Goal: Download file/media

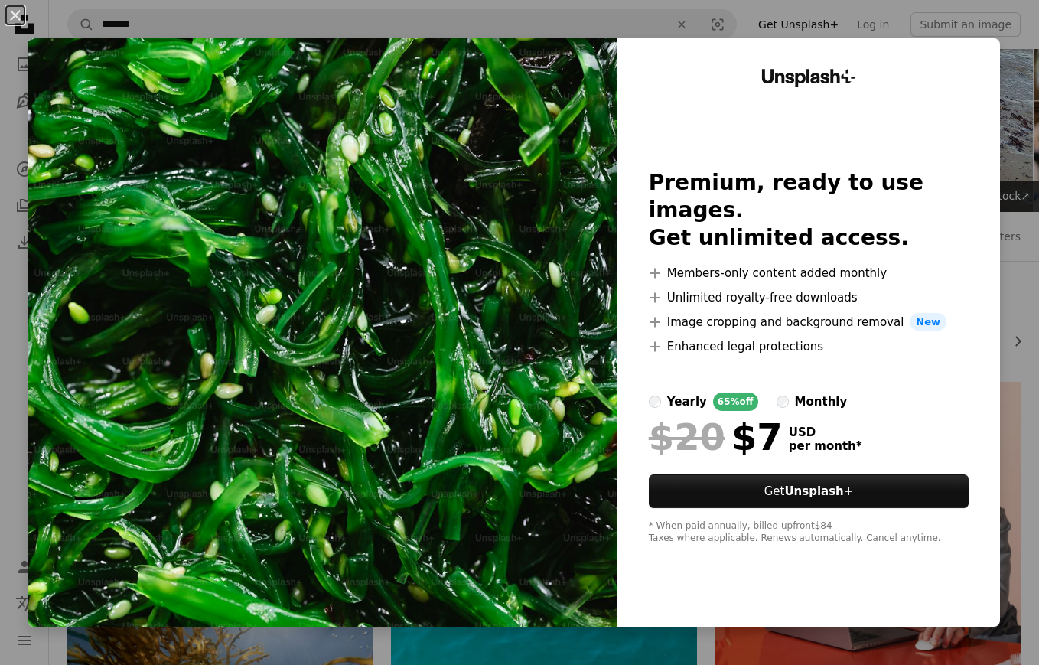
click at [695, 18] on div "An X shape Unsplash+ Premium, ready to use images. Get unlimited access. A plus…" at bounding box center [519, 332] width 1039 height 665
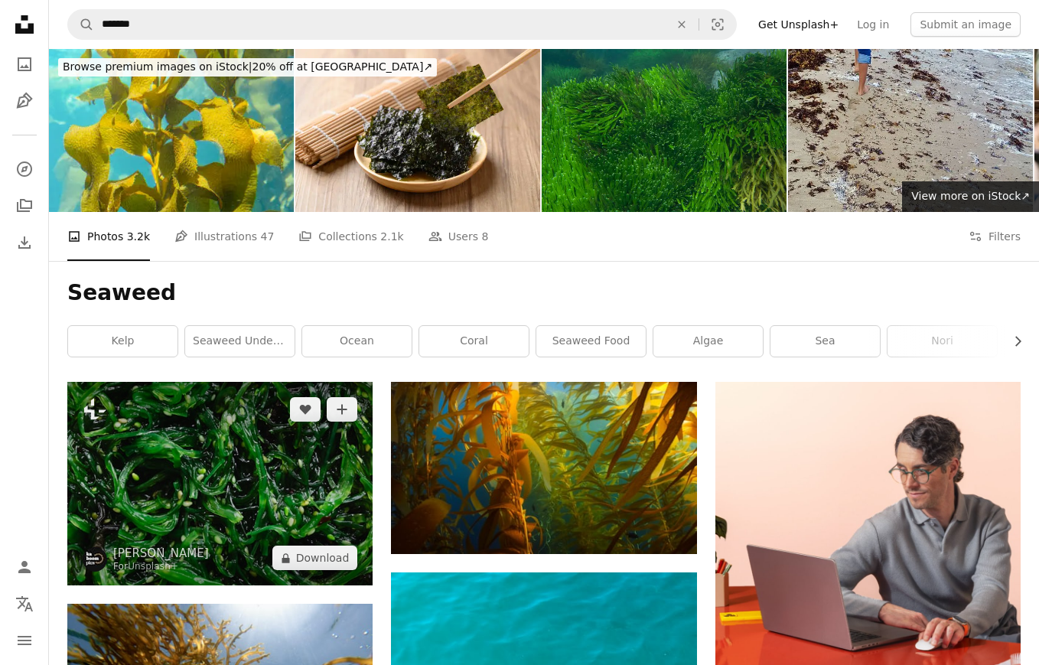
click at [320, 467] on img at bounding box center [219, 483] width 305 height 203
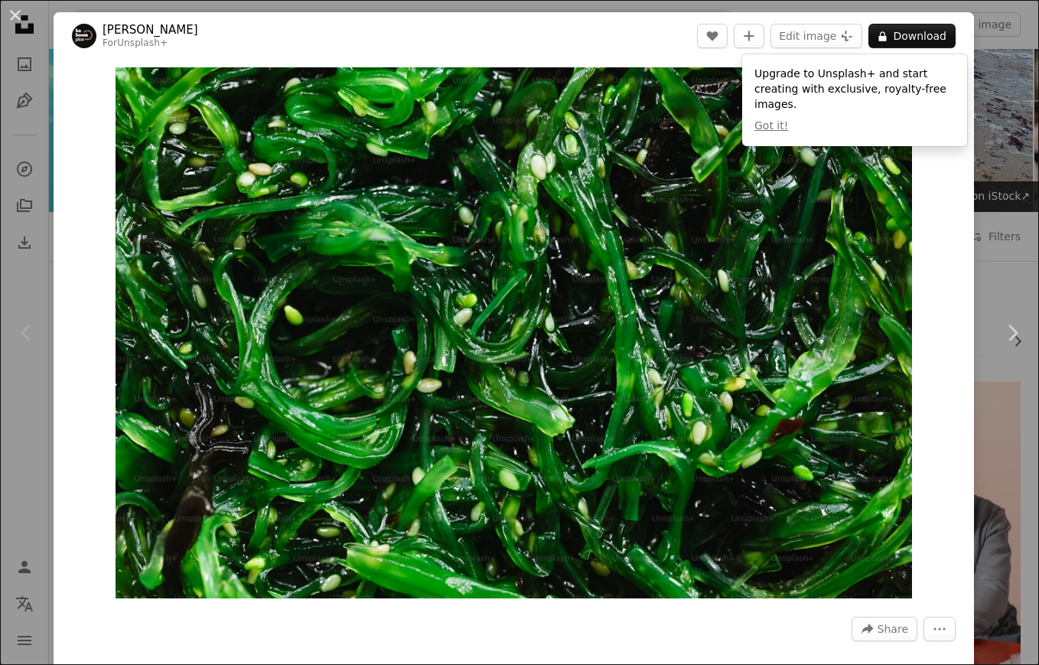
click at [766, 233] on img "Zoom in on this image" at bounding box center [514, 332] width 796 height 531
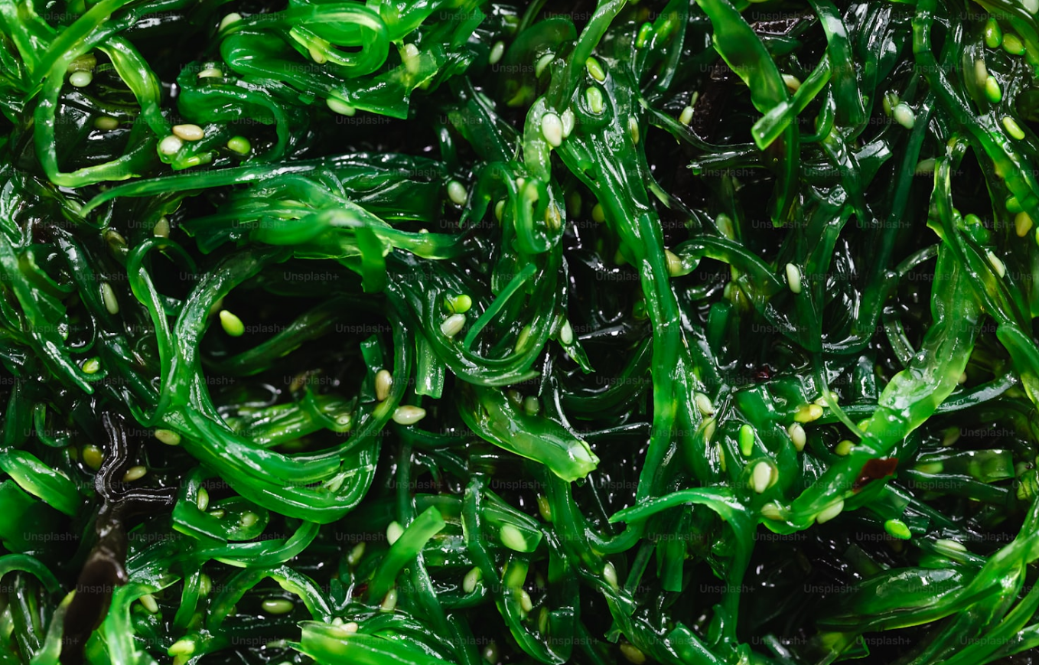
scroll to position [15, 0]
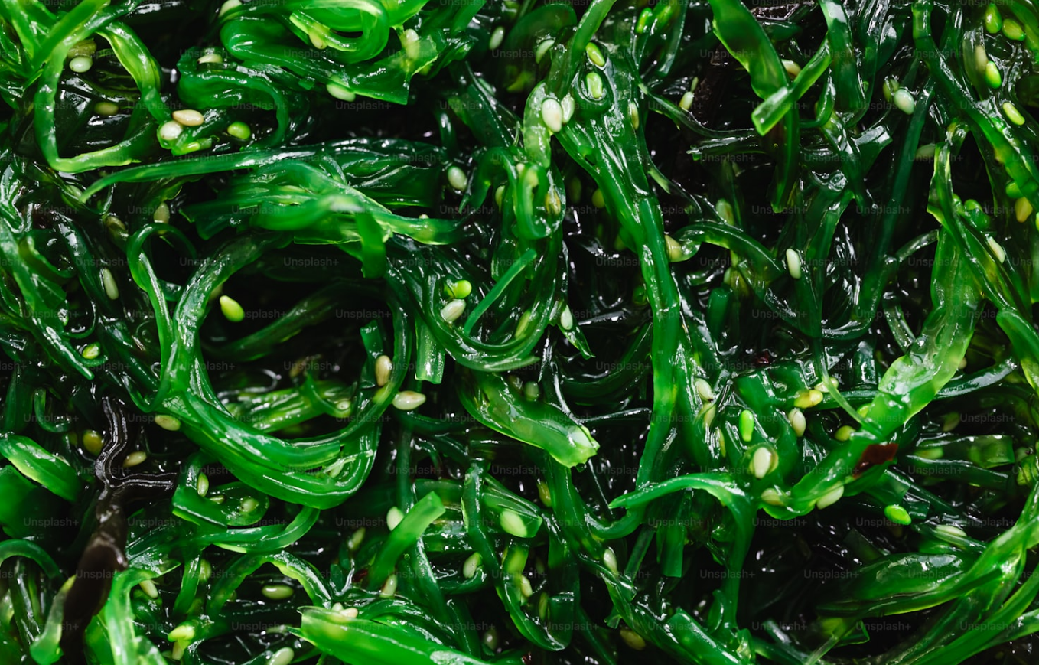
click at [766, 233] on img "Zoom out on this image" at bounding box center [519, 332] width 1040 height 694
